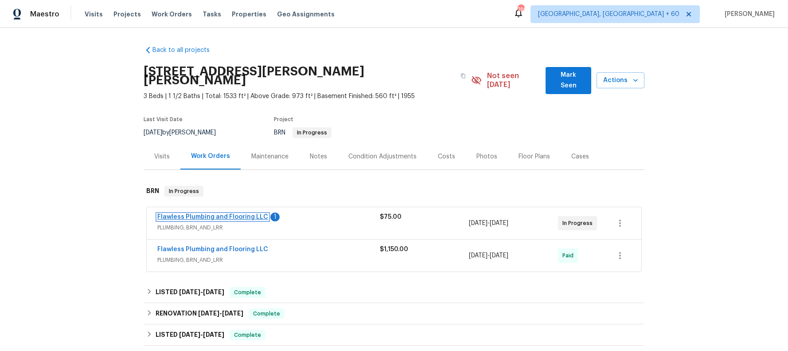
click at [199, 214] on link "Flawless Plumbing and Flooring LLC" at bounding box center [212, 217] width 111 height 6
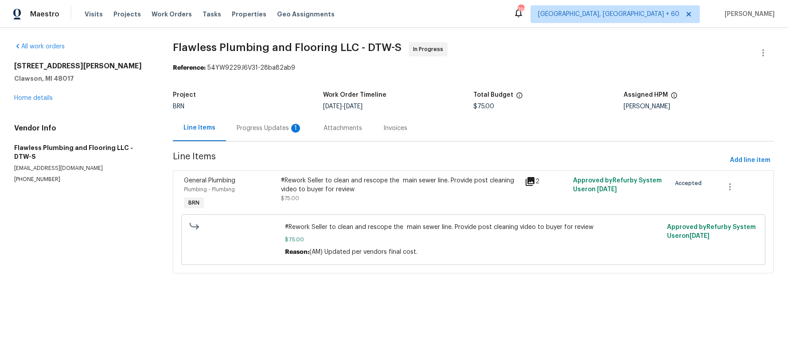
click at [297, 181] on div "#Rework Seller to clean and rescope the main sewer line. Provide post cleaning …" at bounding box center [400, 185] width 238 height 18
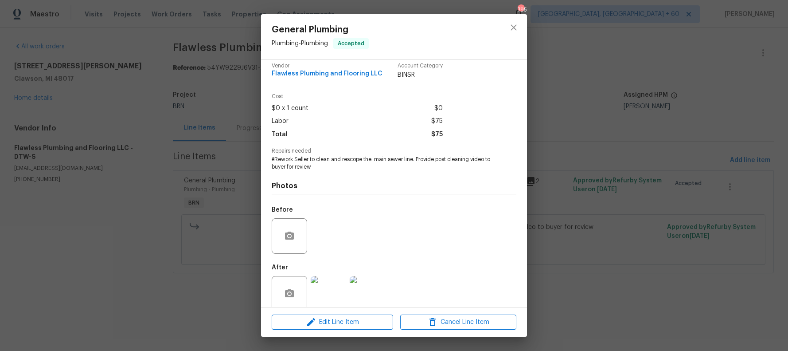
scroll to position [21, 0]
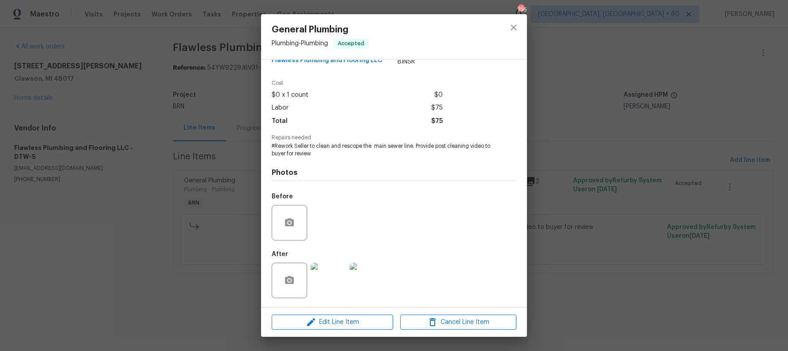
click at [547, 112] on div "General Plumbing Plumbing - Plumbing Accepted Vendor Flawless Plumbing and Floo…" at bounding box center [394, 175] width 788 height 351
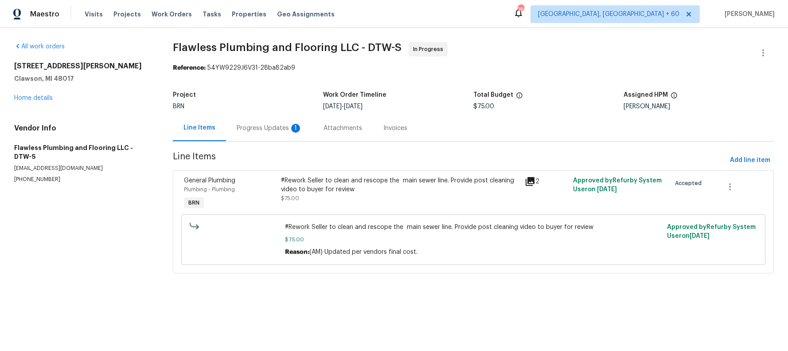
click at [530, 184] on icon at bounding box center [530, 181] width 11 height 11
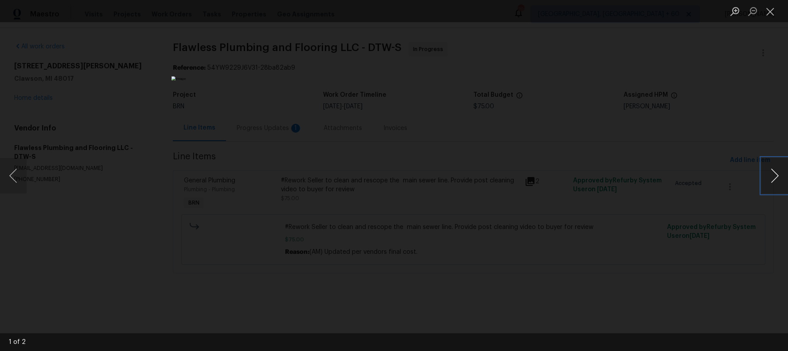
click at [776, 179] on button "Next image" at bounding box center [775, 175] width 27 height 35
click at [770, 13] on button "Close lightbox" at bounding box center [771, 12] width 18 height 16
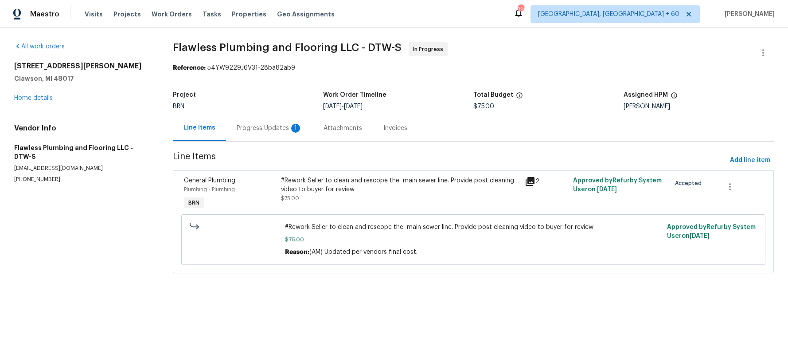
click at [526, 179] on icon at bounding box center [530, 181] width 9 height 9
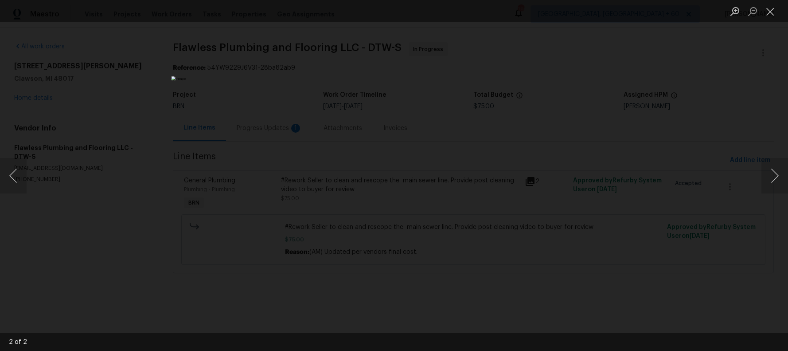
click at [410, 157] on img "Lightbox" at bounding box center [394, 175] width 445 height 198
click at [774, 172] on button "Next image" at bounding box center [775, 175] width 27 height 35
click at [770, 10] on button "Close lightbox" at bounding box center [771, 12] width 18 height 16
click at [771, 11] on button "Close lightbox" at bounding box center [771, 12] width 18 height 16
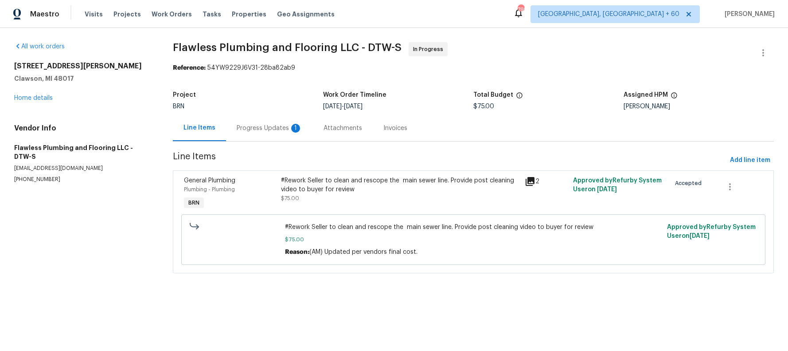
click at [258, 126] on div "Progress Updates 1" at bounding box center [270, 128] width 66 height 9
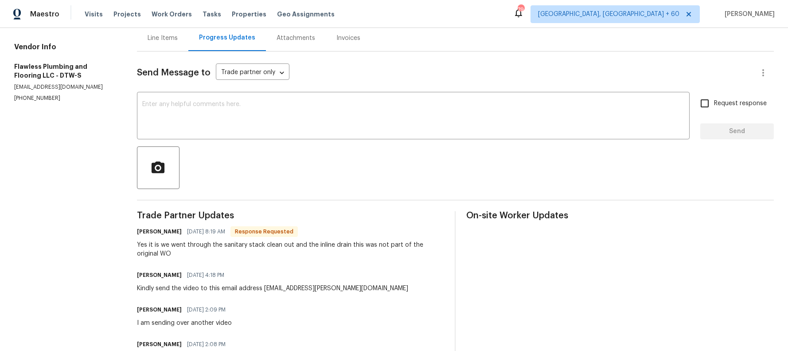
scroll to position [92, 0]
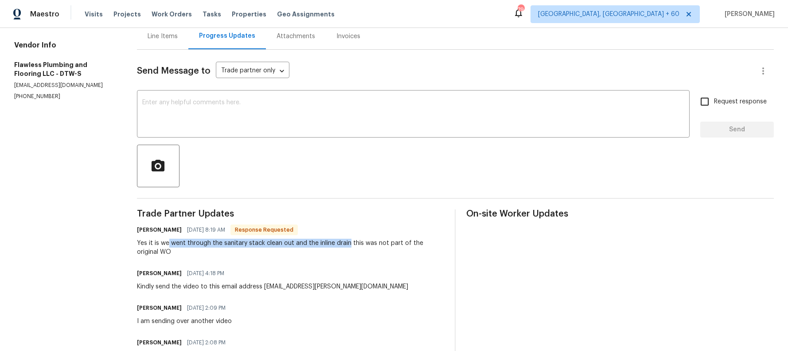
drag, startPoint x: 171, startPoint y: 243, endPoint x: 348, endPoint y: 242, distance: 177.8
click at [348, 242] on div "Yes it is we went through the sanitary stack clean out and the inline drain thi…" at bounding box center [291, 247] width 308 height 18
copy div "went through the sanitary stack clean out and the inline drain"
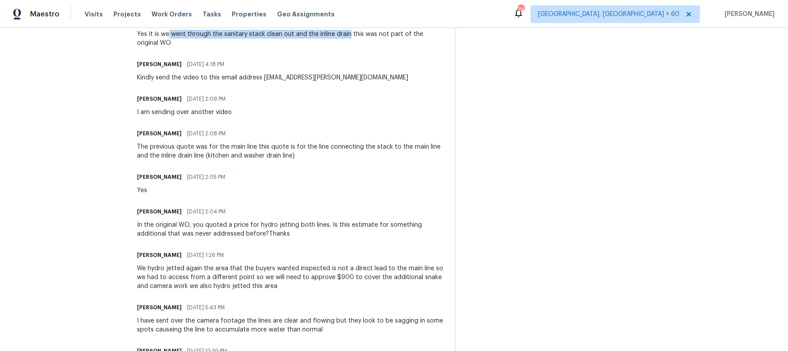
scroll to position [301, 0]
drag, startPoint x: 259, startPoint y: 223, endPoint x: 298, endPoint y: 227, distance: 38.7
click at [298, 227] on div "In the original WO, you quoted a price for hydro jetting both lines. Is this es…" at bounding box center [291, 229] width 308 height 18
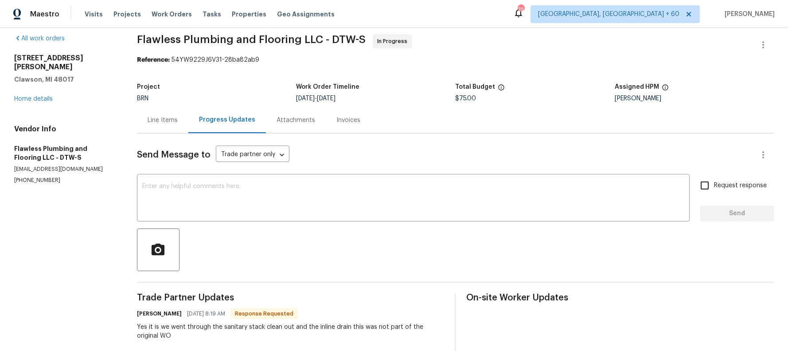
scroll to position [0, 0]
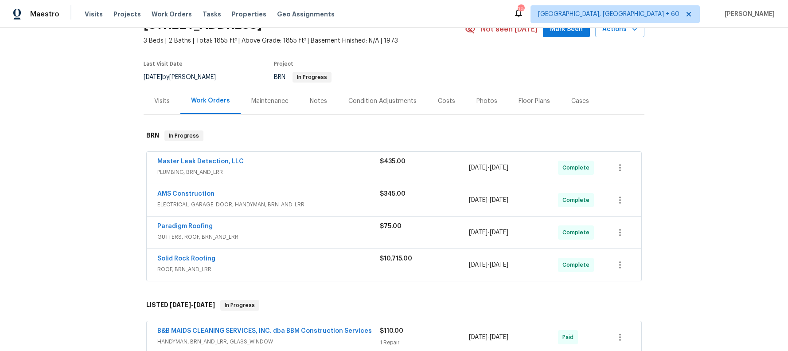
scroll to position [59, 0]
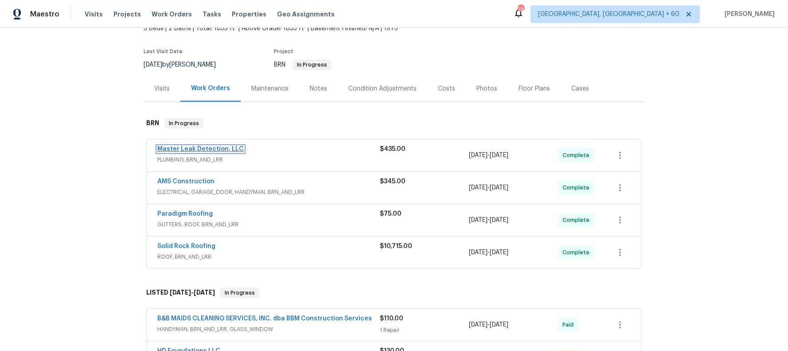
click at [185, 147] on link "Master Leak Detection, LLC" at bounding box center [200, 149] width 86 height 6
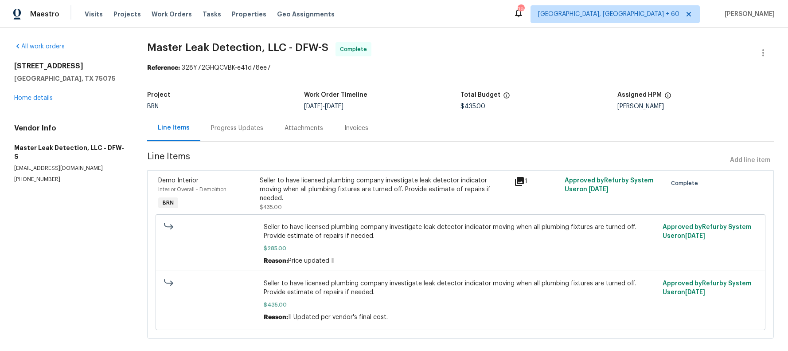
click at [352, 126] on div "Invoices" at bounding box center [356, 128] width 24 height 9
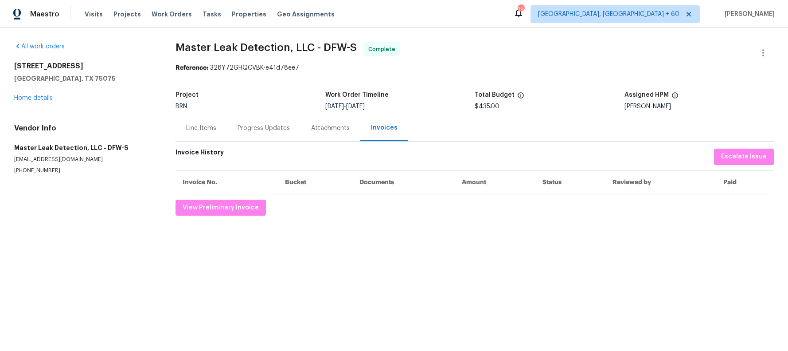
click at [211, 125] on div "Line Items" at bounding box center [201, 128] width 30 height 9
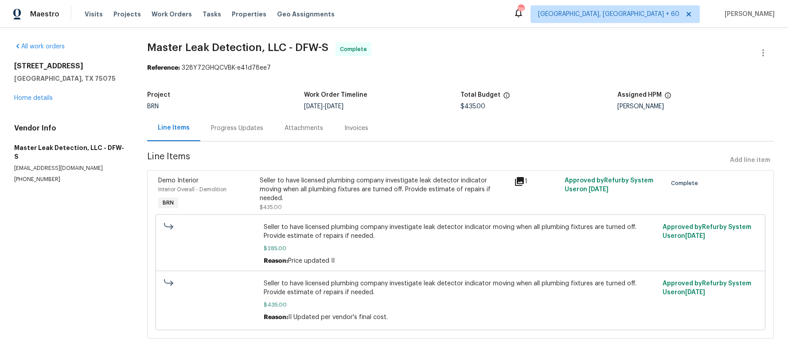
click at [520, 179] on icon at bounding box center [519, 181] width 11 height 11
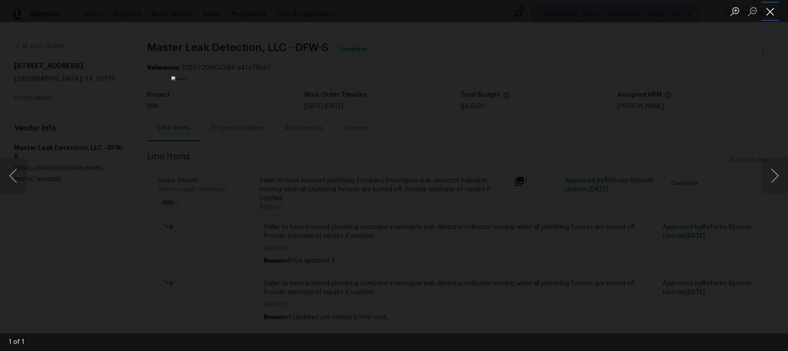
click at [775, 12] on button "Close lightbox" at bounding box center [771, 12] width 18 height 16
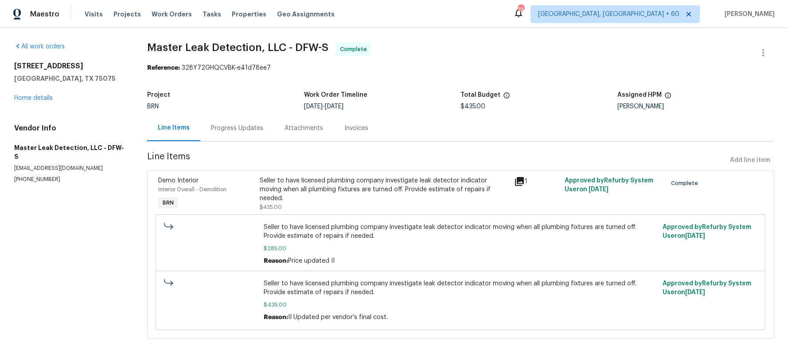
click at [239, 128] on div "Progress Updates" at bounding box center [237, 128] width 52 height 9
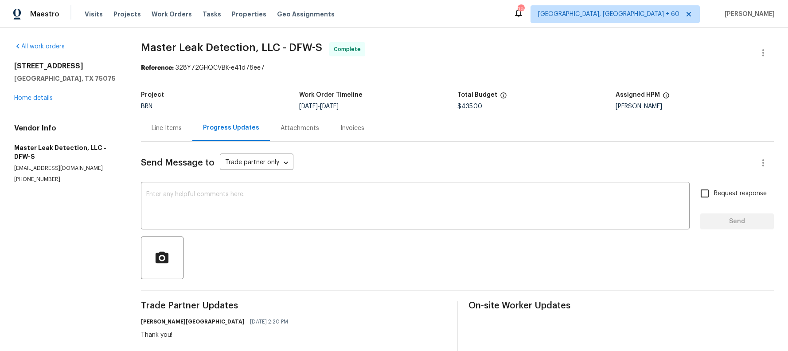
click at [292, 127] on div "Attachments" at bounding box center [300, 128] width 39 height 9
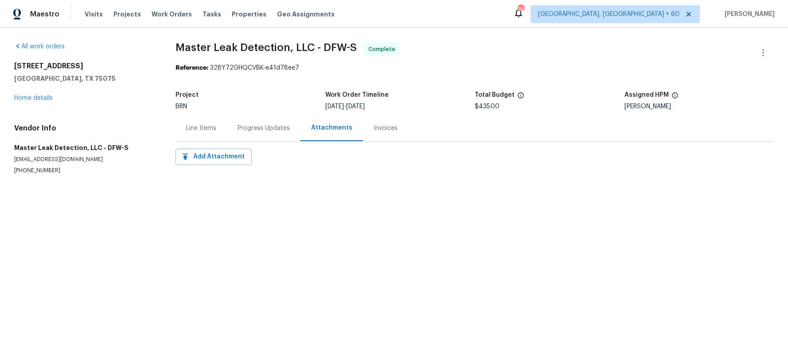
click at [203, 128] on div "Line Items" at bounding box center [201, 128] width 30 height 9
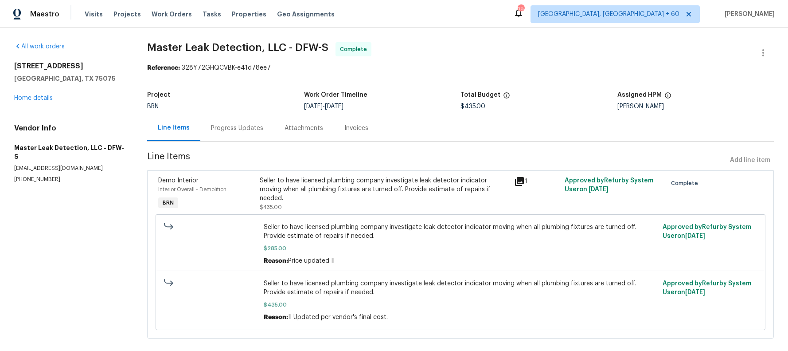
click at [519, 178] on icon at bounding box center [519, 181] width 9 height 9
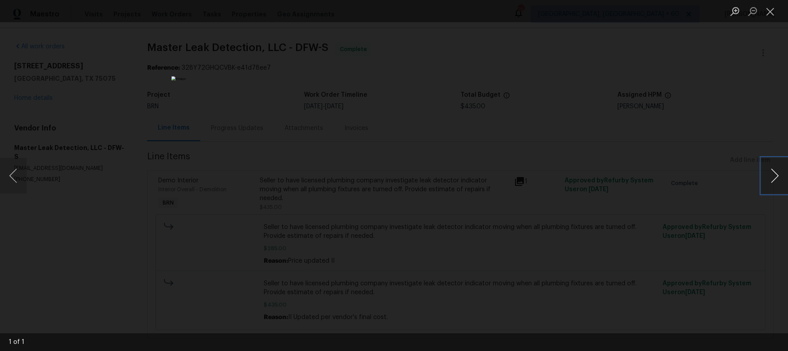
click at [770, 177] on button "Next image" at bounding box center [775, 175] width 27 height 35
click at [770, 11] on button "Close lightbox" at bounding box center [771, 12] width 18 height 16
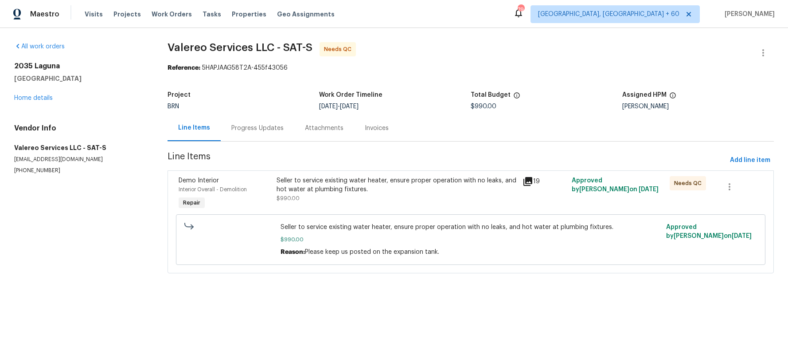
click at [371, 130] on div "Invoices" at bounding box center [377, 128] width 24 height 9
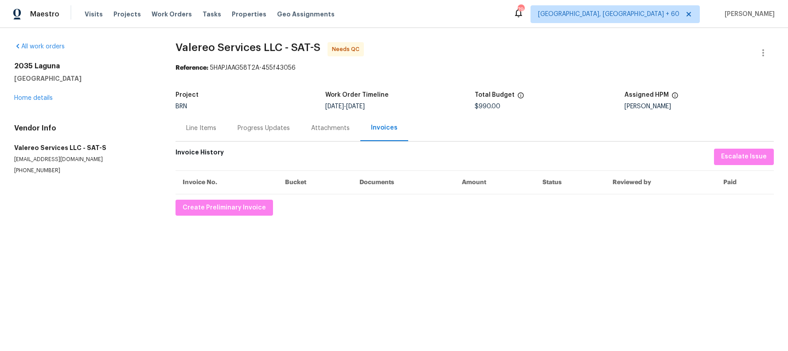
click at [258, 129] on div "Progress Updates" at bounding box center [264, 128] width 52 height 9
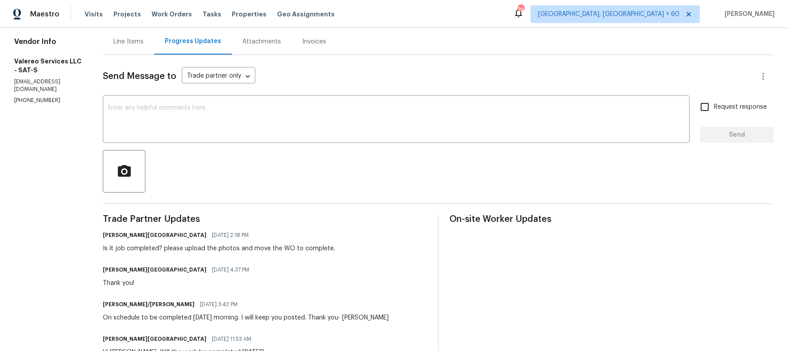
scroll to position [91, 0]
